Goal: Task Accomplishment & Management: Complete application form

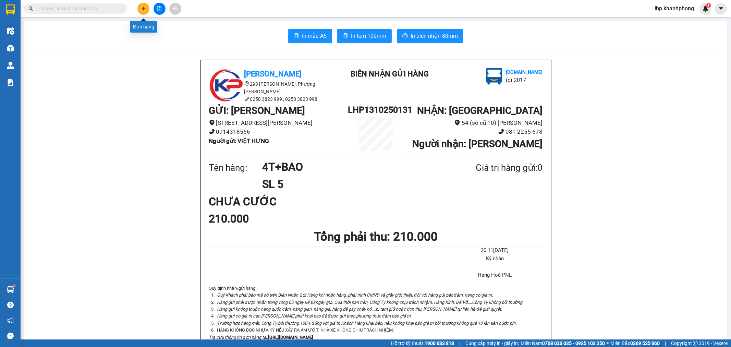
click at [141, 6] on button at bounding box center [143, 9] width 12 height 12
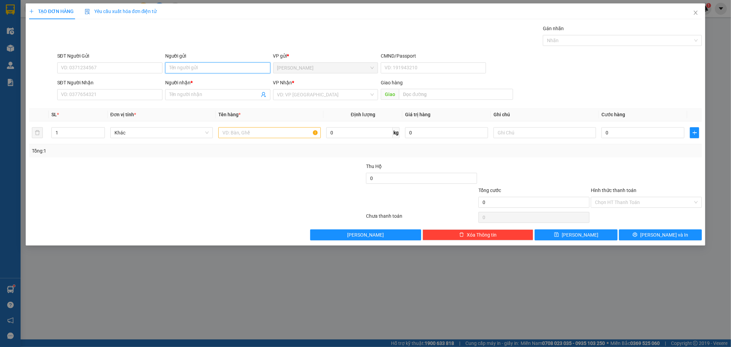
click at [207, 72] on input "Người gửi" at bounding box center [217, 67] width 105 height 11
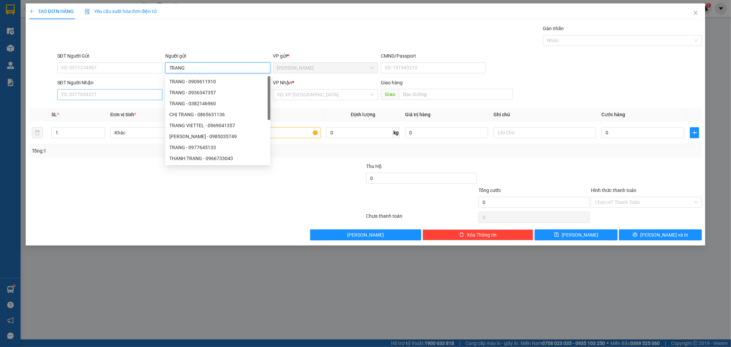
type input "TRANG"
click at [123, 90] on input "SĐT Người Nhận" at bounding box center [109, 94] width 105 height 11
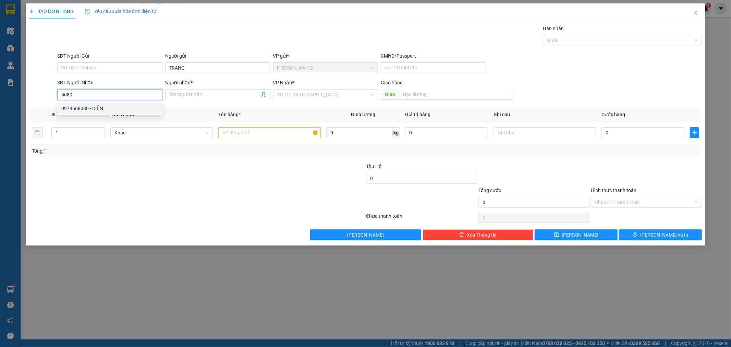
click at [98, 109] on div "0979568080 - DIỆN" at bounding box center [109, 109] width 97 height 8
type input "0979568080"
type input "DIỆN"
type input "0979568080"
type input "2"
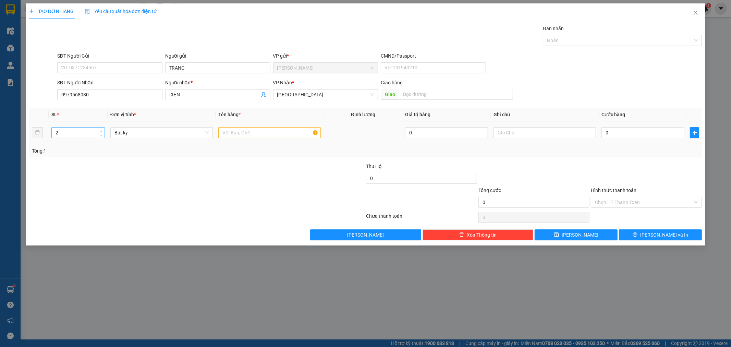
click at [100, 130] on icon "up" at bounding box center [101, 131] width 2 height 2
click at [256, 135] on input "text" at bounding box center [269, 132] width 103 height 11
type input "THÙNG"
click at [620, 131] on input "0" at bounding box center [643, 132] width 83 height 11
type input "8"
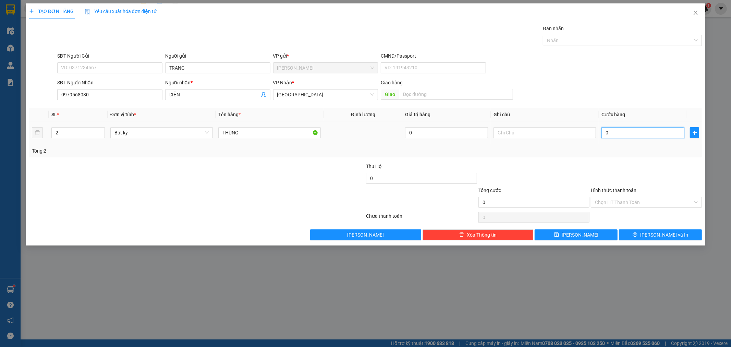
type input "8"
type input "80"
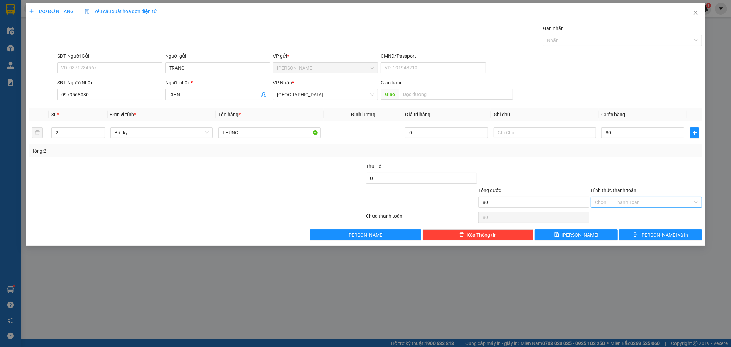
type input "80.000"
click at [642, 202] on input "Hình thức thanh toán" at bounding box center [644, 202] width 98 height 10
click at [630, 213] on div "Tại văn phòng" at bounding box center [647, 216] width 103 height 8
type input "0"
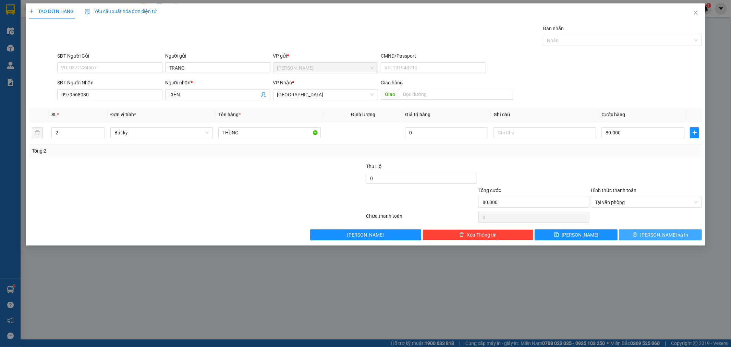
click at [646, 230] on button "[PERSON_NAME] và In" at bounding box center [660, 234] width 83 height 11
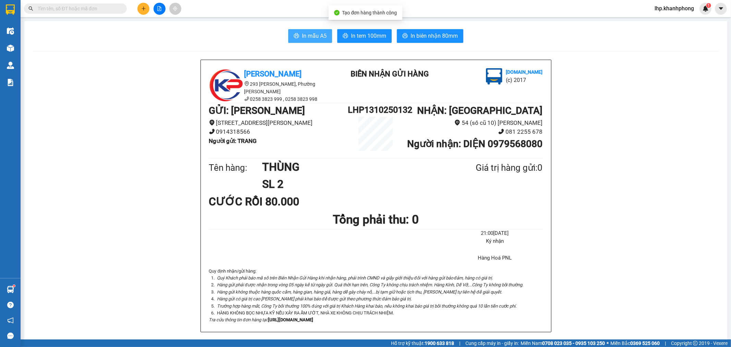
click at [309, 39] on span "In mẫu A5" at bounding box center [314, 36] width 25 height 9
click at [143, 11] on icon "plus" at bounding box center [143, 8] width 5 height 5
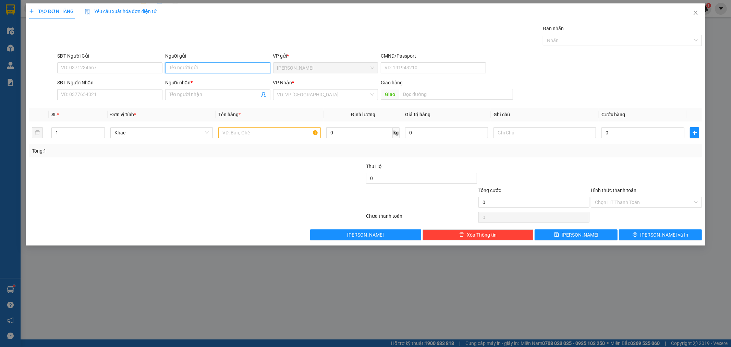
click at [225, 64] on input "Người gửi" at bounding box center [217, 67] width 105 height 11
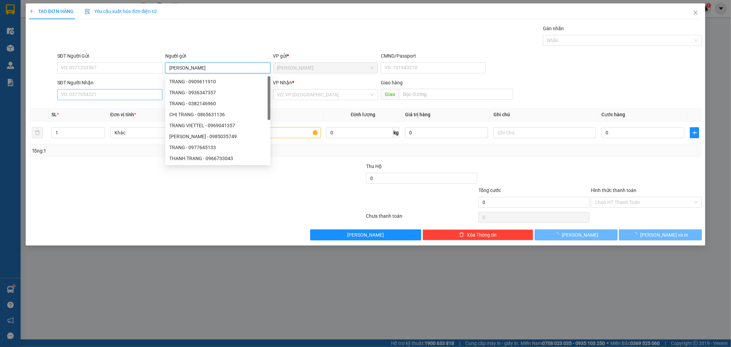
type input "[PERSON_NAME]"
click at [94, 89] on input "SĐT Người Nhận" at bounding box center [109, 94] width 105 height 11
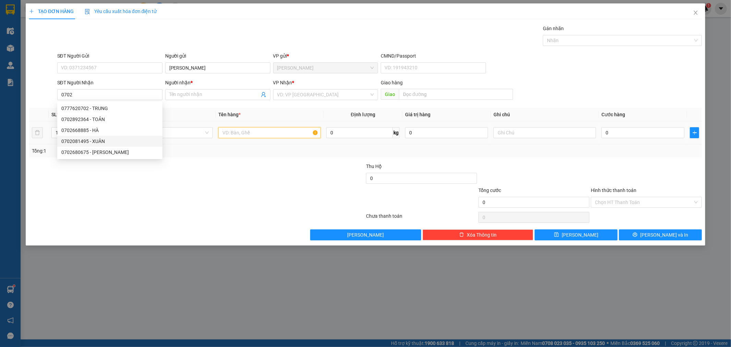
click at [239, 133] on input "text" at bounding box center [269, 132] width 103 height 11
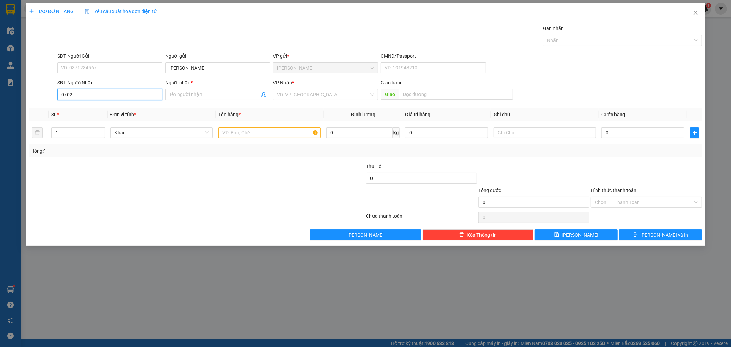
click at [117, 95] on input "0702" at bounding box center [109, 94] width 105 height 11
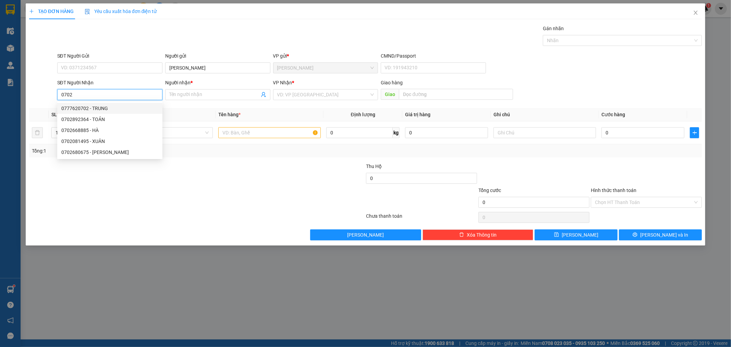
click at [99, 110] on div "0777620702 - TRUNG" at bounding box center [109, 109] width 97 height 8
type input "0777620702"
type input "TRUNG"
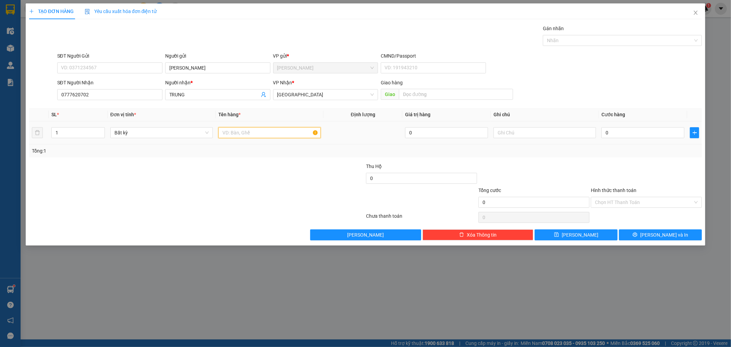
click at [256, 134] on input "text" at bounding box center [269, 132] width 103 height 11
type input "HỒ SƠ"
click at [654, 134] on input "0" at bounding box center [643, 132] width 83 height 11
type input "3"
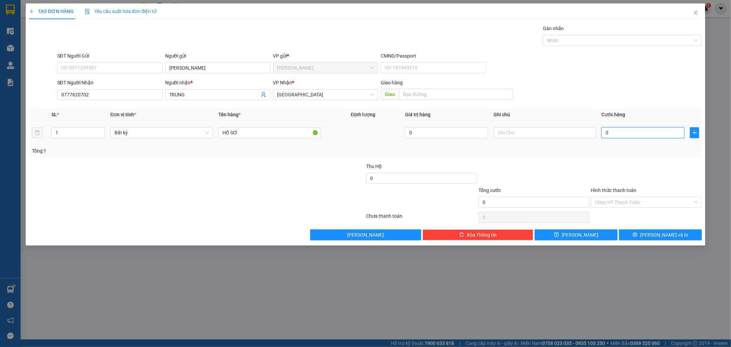
type input "3"
type input "30"
type input "30.000"
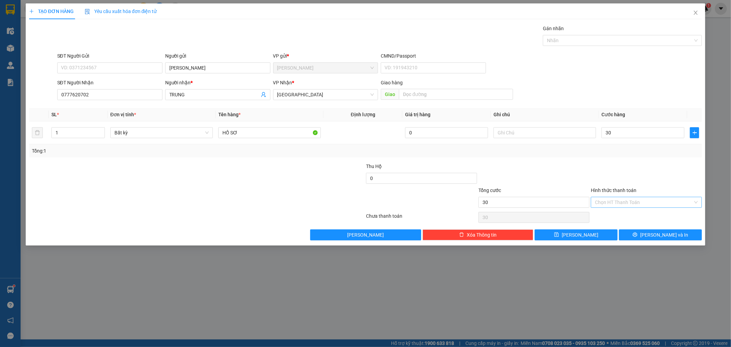
type input "30.000"
click at [628, 200] on input "Hình thức thanh toán" at bounding box center [644, 202] width 98 height 10
click at [614, 212] on div "Tại văn phòng" at bounding box center [647, 216] width 103 height 8
type input "0"
click at [653, 235] on button "[PERSON_NAME] và In" at bounding box center [660, 234] width 83 height 11
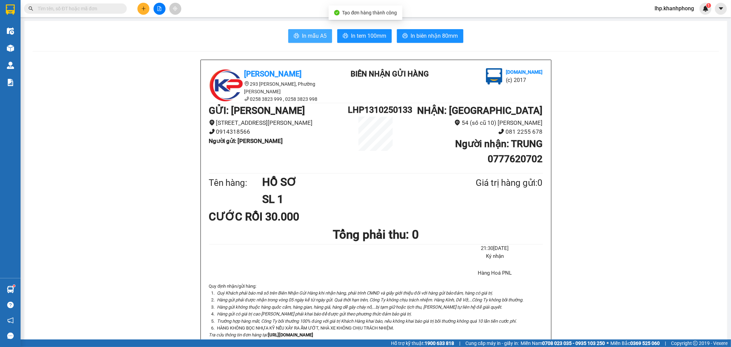
click at [321, 33] on span "In mẫu A5" at bounding box center [314, 36] width 25 height 9
click at [144, 5] on button at bounding box center [143, 9] width 12 height 12
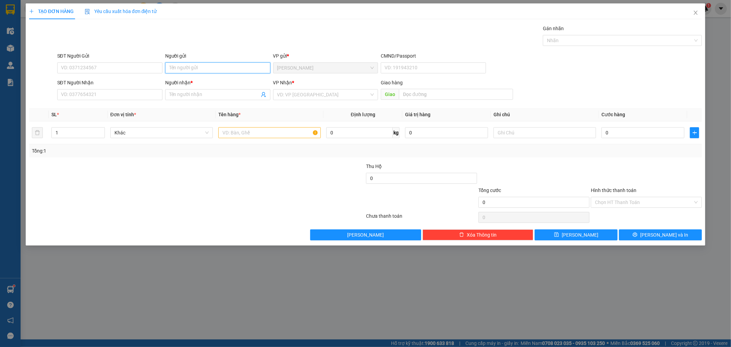
click at [200, 66] on input "Người gửi" at bounding box center [217, 67] width 105 height 11
type input "HẠNH"
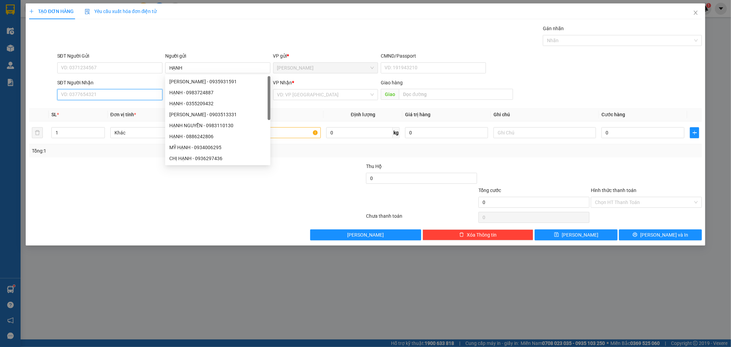
click at [104, 97] on input "SĐT Người Nhận" at bounding box center [109, 94] width 105 height 11
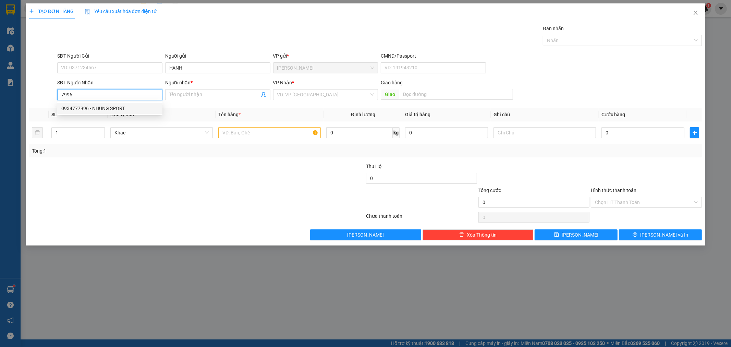
click at [98, 110] on div "0934777996 - NHUNG SPORT" at bounding box center [109, 109] width 97 height 8
type input "0934777996"
type input "NHUNG SPORT"
type input "0934777996"
click at [247, 136] on input "text" at bounding box center [269, 132] width 103 height 11
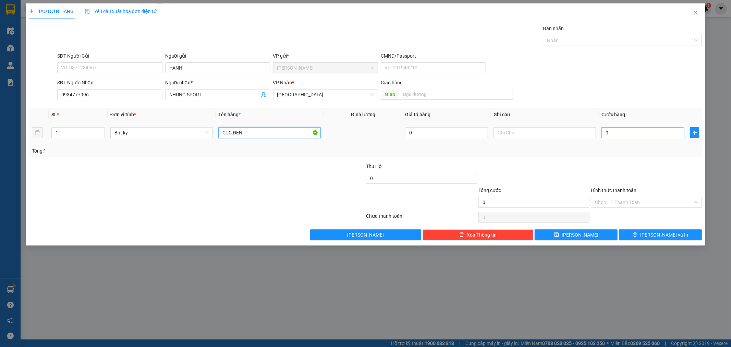
type input "CỤC ĐEN"
click at [633, 138] on input "0" at bounding box center [643, 132] width 83 height 11
type input "3"
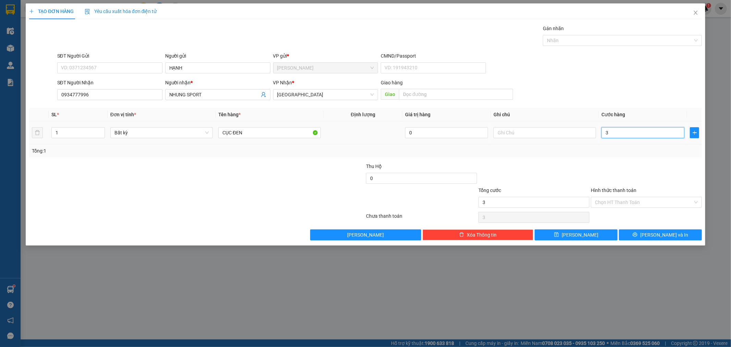
type input "30"
type input "30.000"
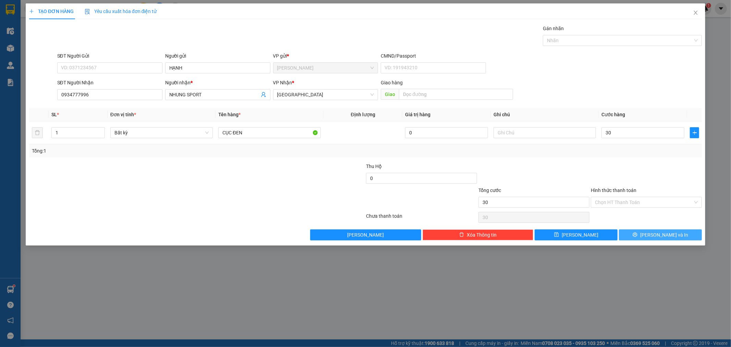
type input "30.000"
click at [654, 233] on button "[PERSON_NAME] và In" at bounding box center [660, 234] width 83 height 11
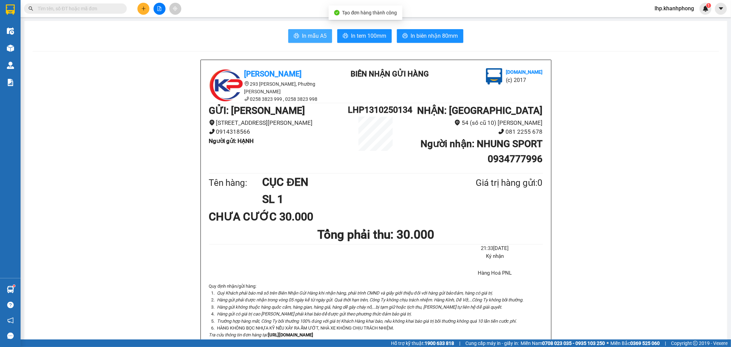
click at [294, 35] on icon "printer" at bounding box center [296, 35] width 5 height 5
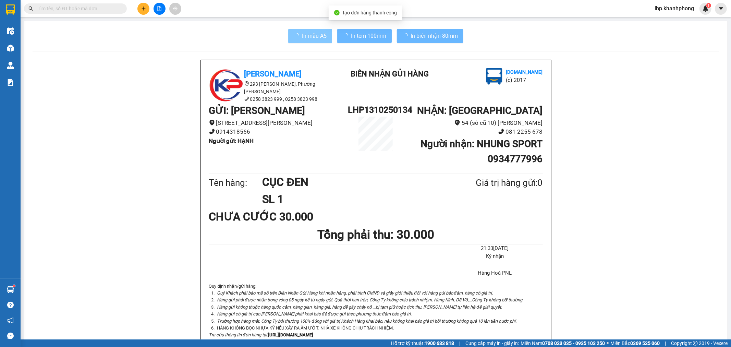
click at [143, 4] on button at bounding box center [143, 9] width 12 height 12
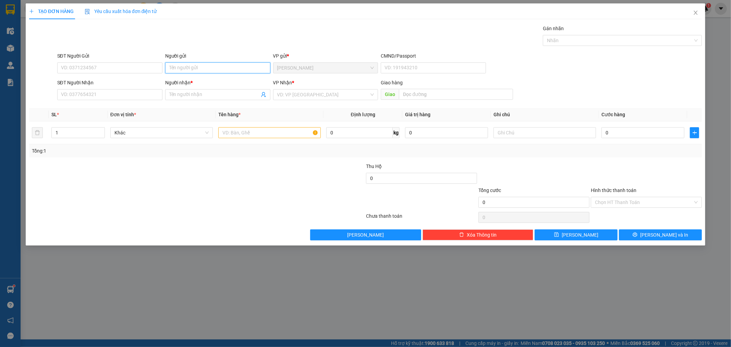
click at [207, 68] on input "Người gửi" at bounding box center [217, 67] width 105 height 11
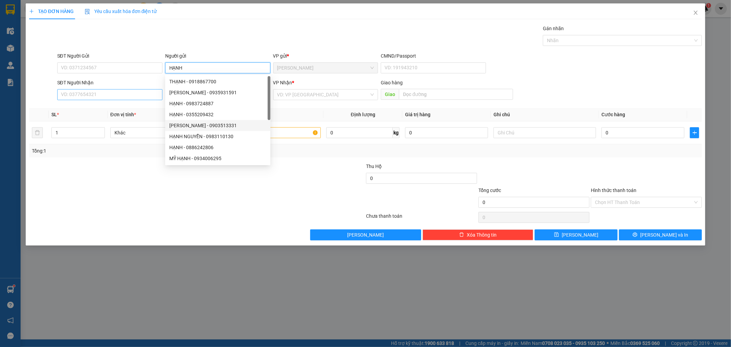
type input "HẠNH"
click at [111, 95] on input "SĐT Người Nhận" at bounding box center [109, 94] width 105 height 11
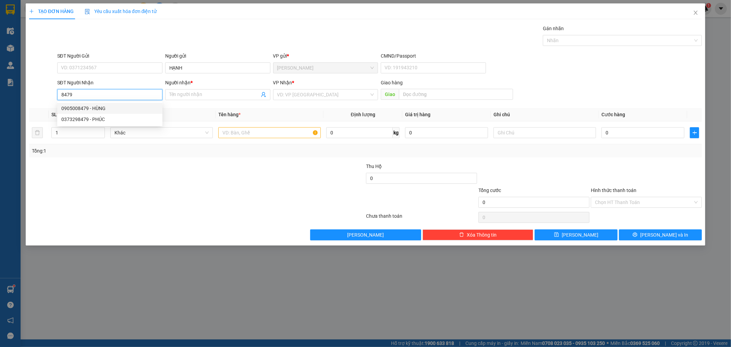
click at [97, 106] on div "0905008479 - HÙNG" at bounding box center [109, 109] width 97 height 8
type input "0905008479"
type input "HÙNG"
type input "0905008479"
click at [246, 135] on input "text" at bounding box center [269, 132] width 103 height 11
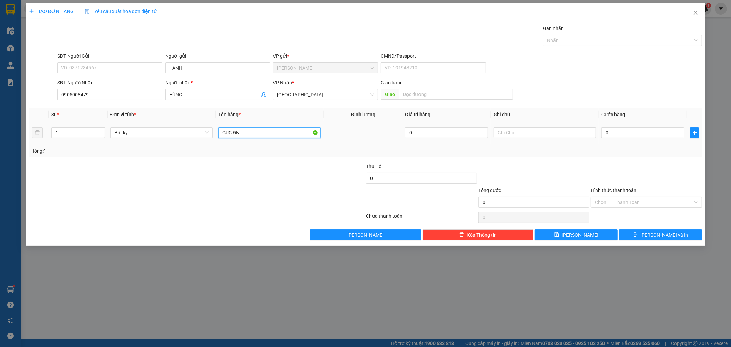
click at [263, 137] on input "CỤC ĐN" at bounding box center [269, 132] width 103 height 11
type input "CỤC ĐEN"
click at [641, 135] on input "0" at bounding box center [643, 132] width 83 height 11
type input "4"
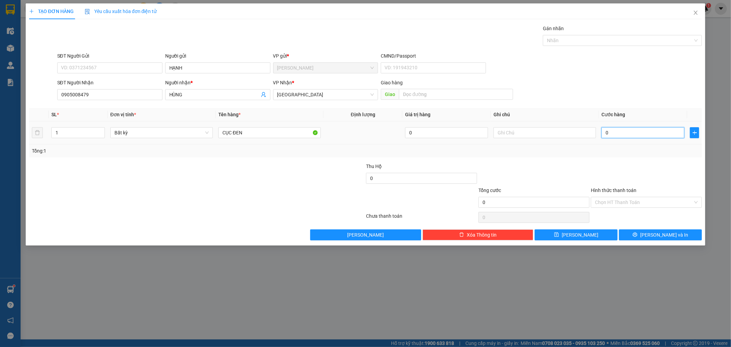
type input "4"
type input "40"
type input "40.000"
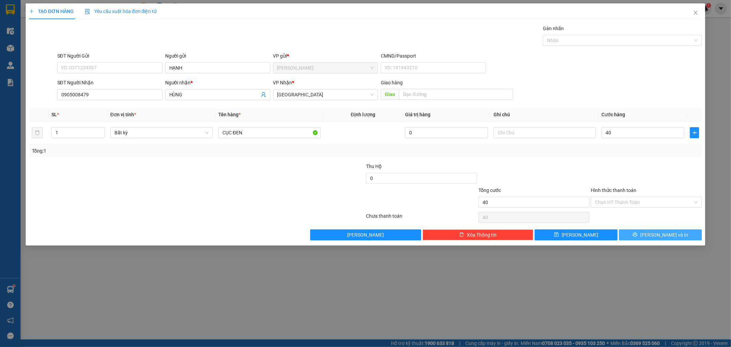
type input "40.000"
click at [668, 238] on span "[PERSON_NAME] và In" at bounding box center [665, 235] width 48 height 8
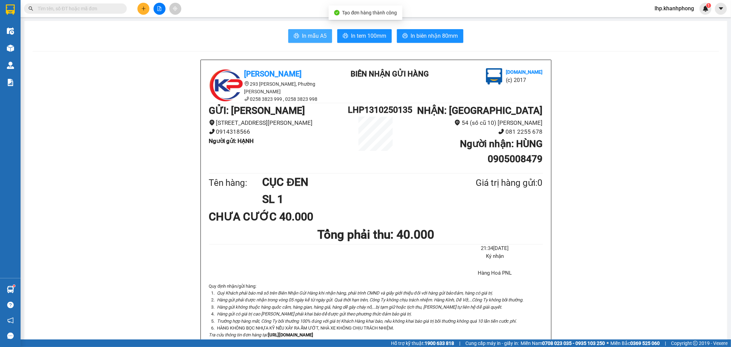
click at [308, 32] on span "In mẫu A5" at bounding box center [314, 36] width 25 height 9
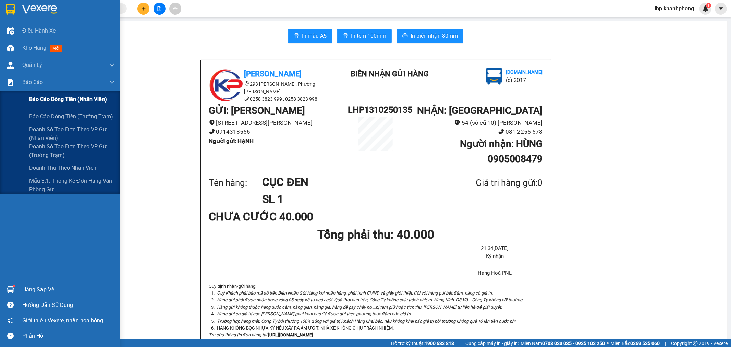
click at [57, 97] on span "Báo cáo dòng tiền (nhân viên)" at bounding box center [68, 99] width 78 height 9
